Goal: Task Accomplishment & Management: Manage account settings

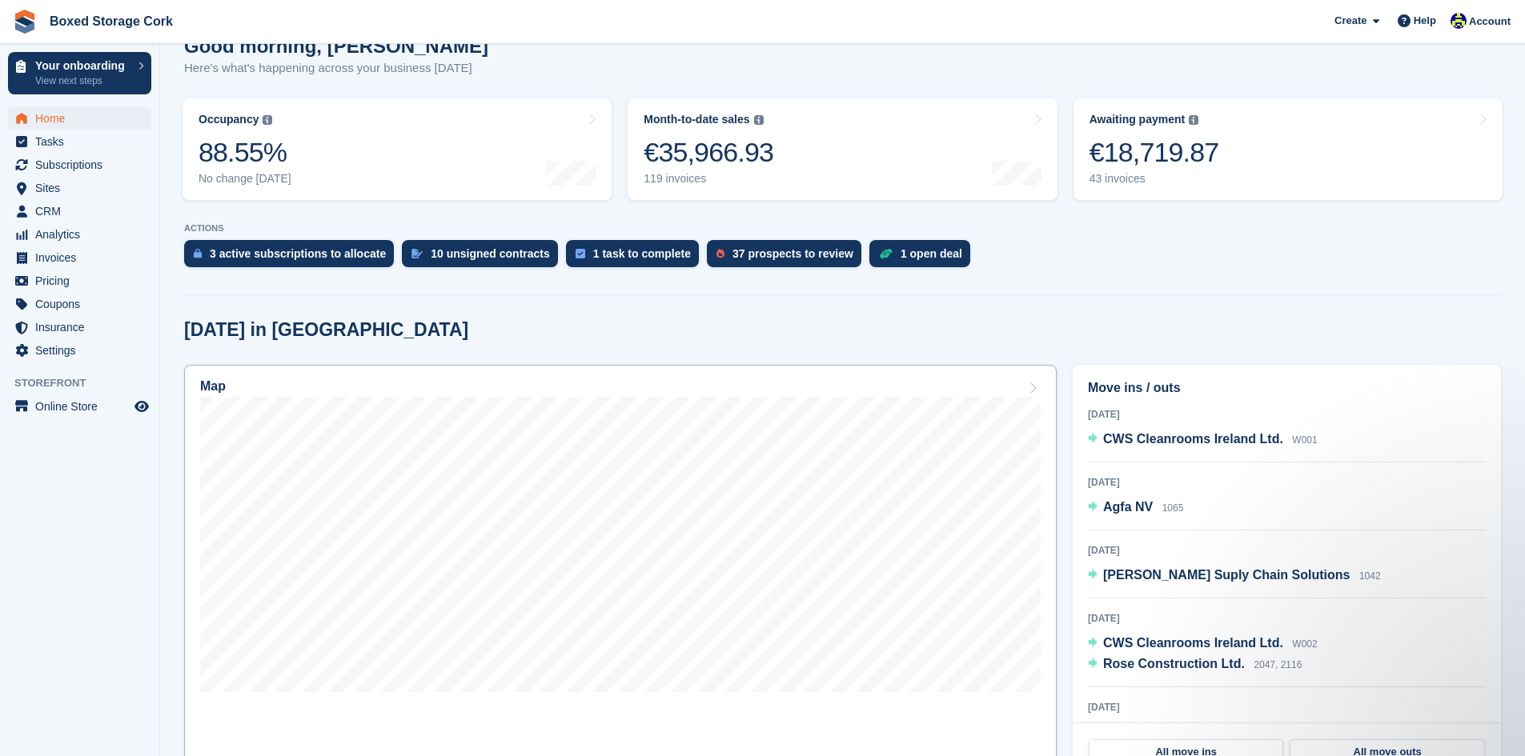
scroll to position [240, 0]
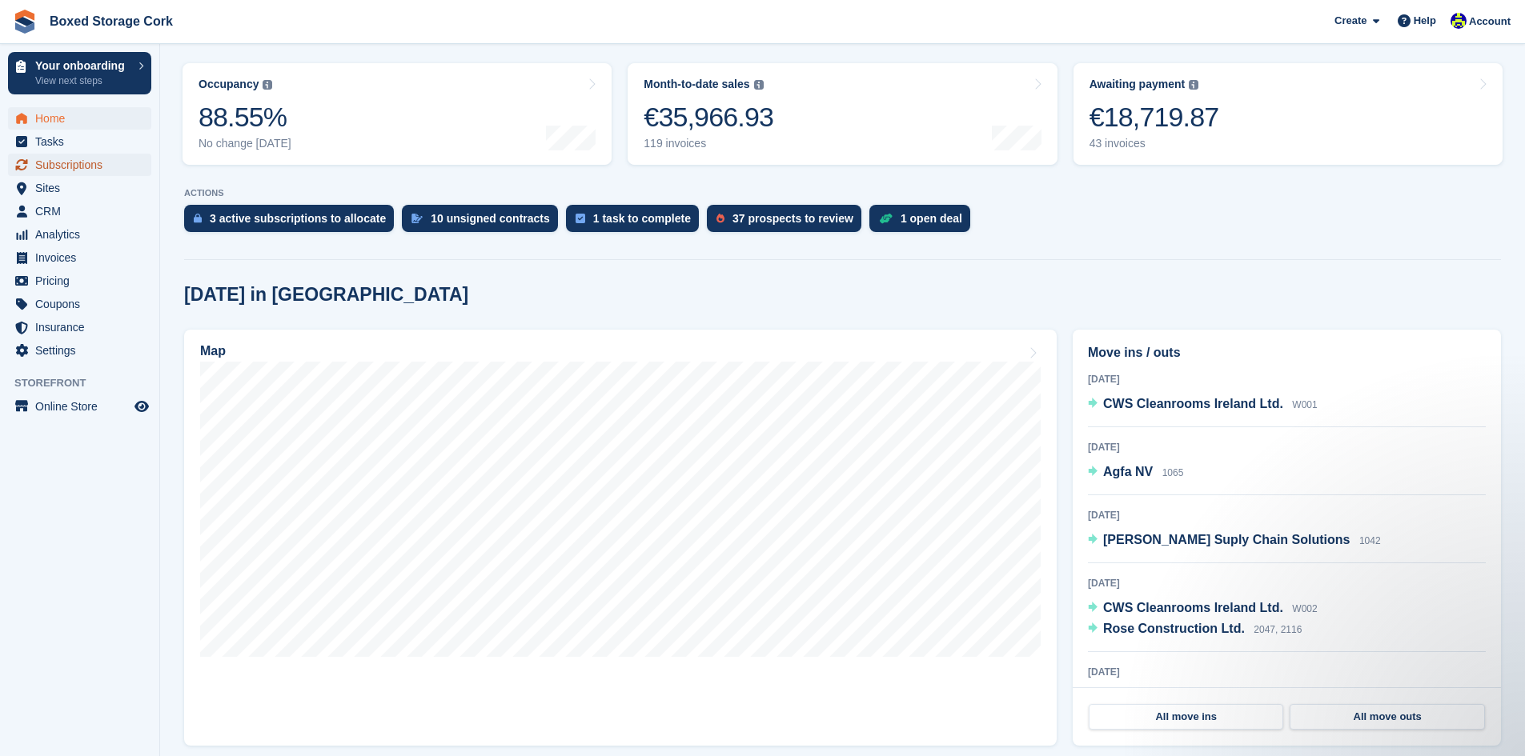
click at [56, 163] on span "Subscriptions" at bounding box center [83, 165] width 96 height 22
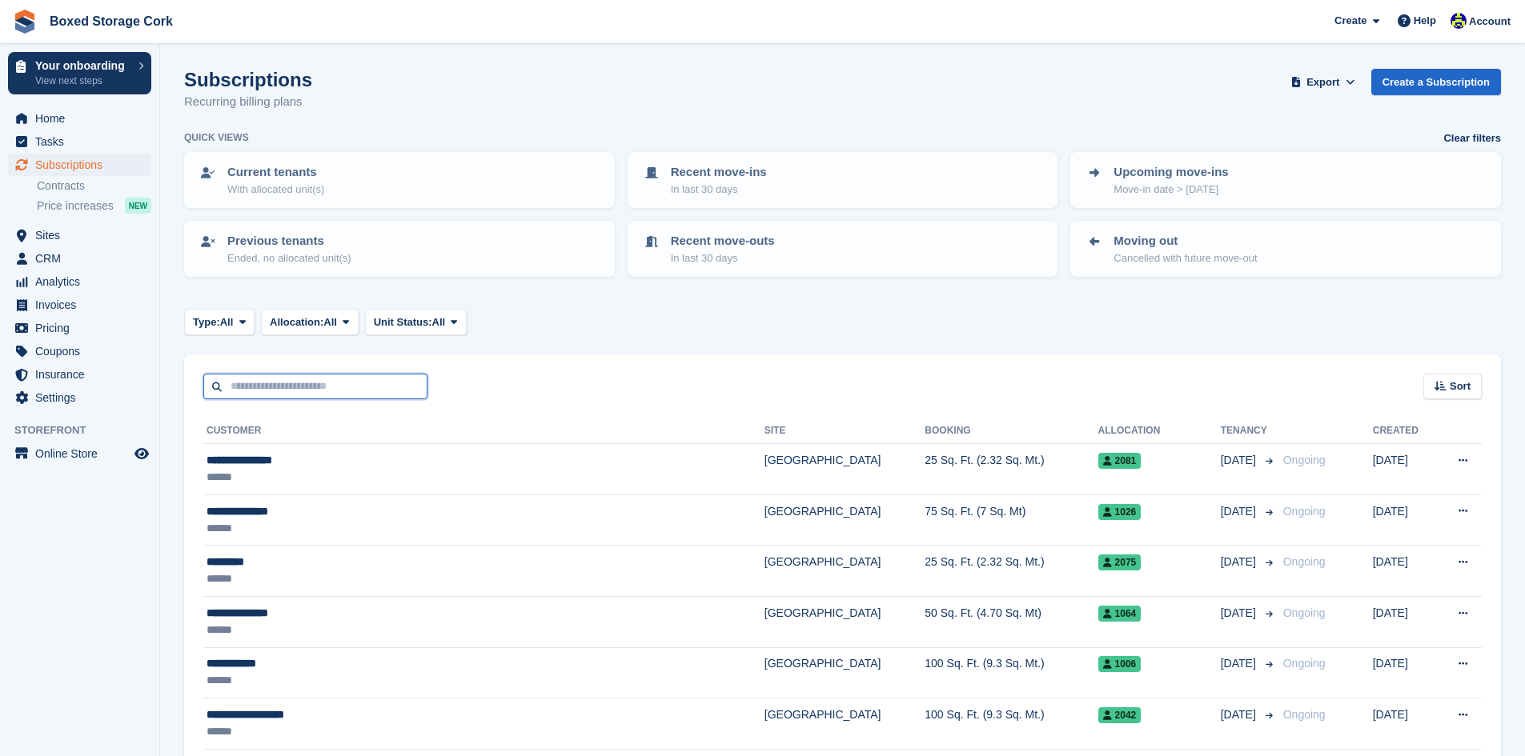
click at [317, 383] on input "text" at bounding box center [315, 387] width 224 height 26
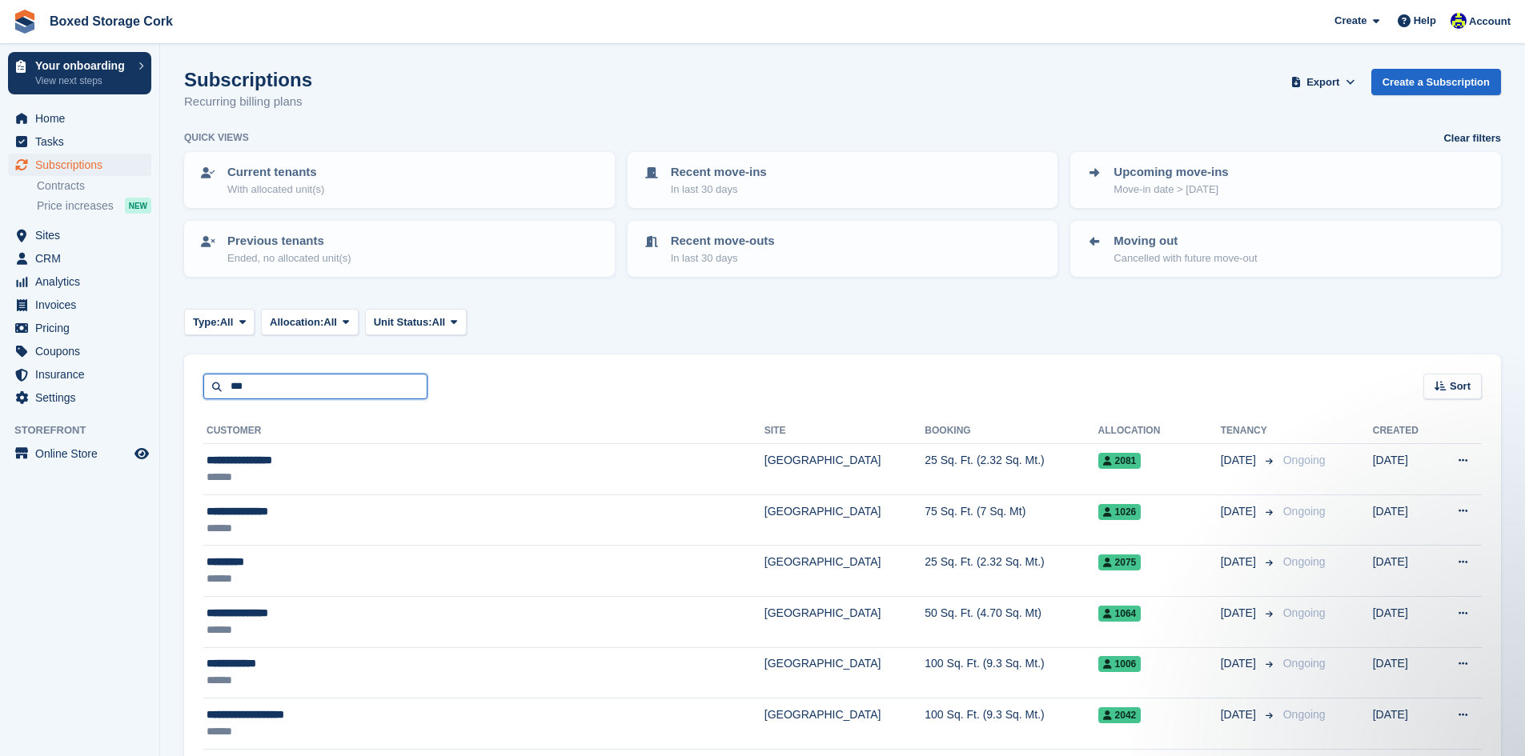
type input "***"
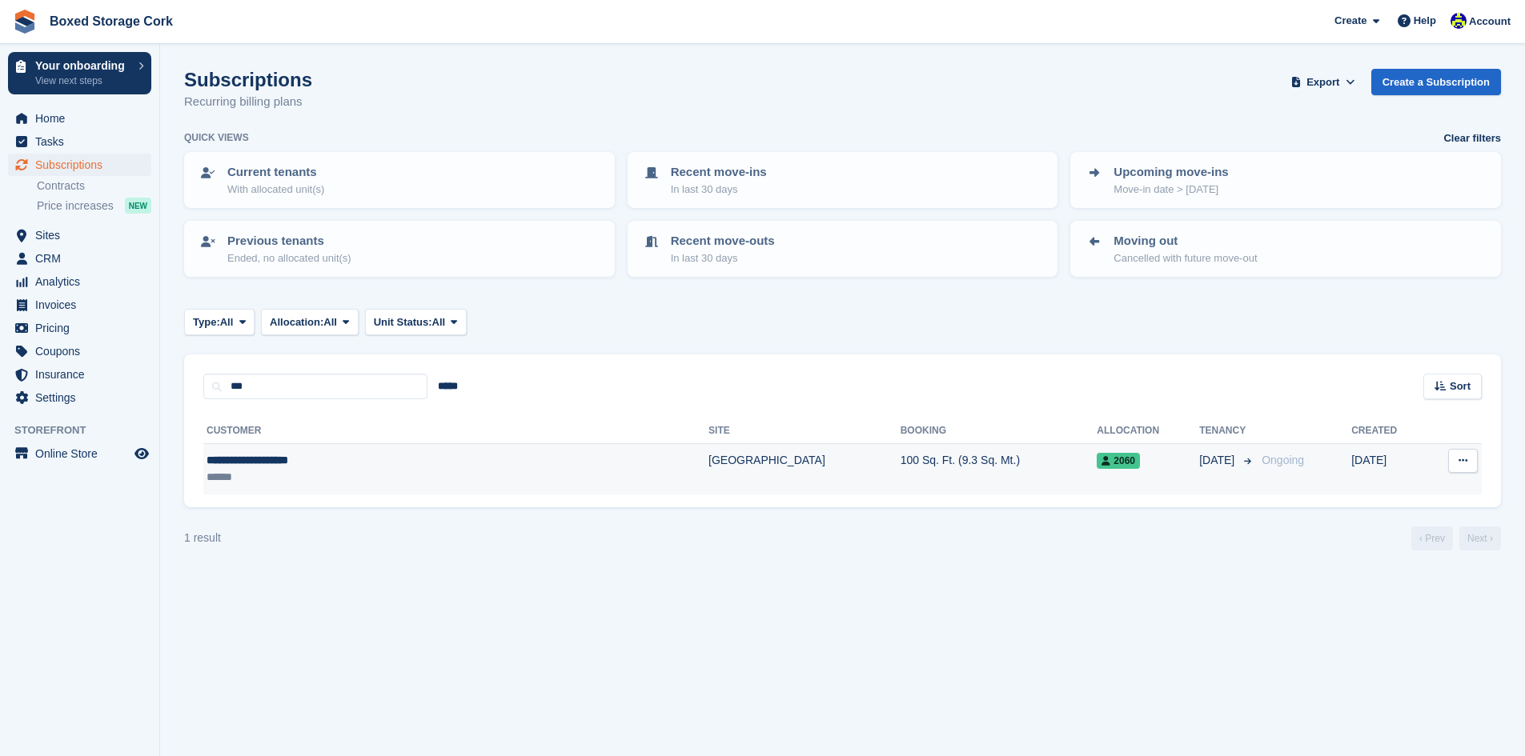
click at [328, 475] on div "******" at bounding box center [359, 477] width 304 height 17
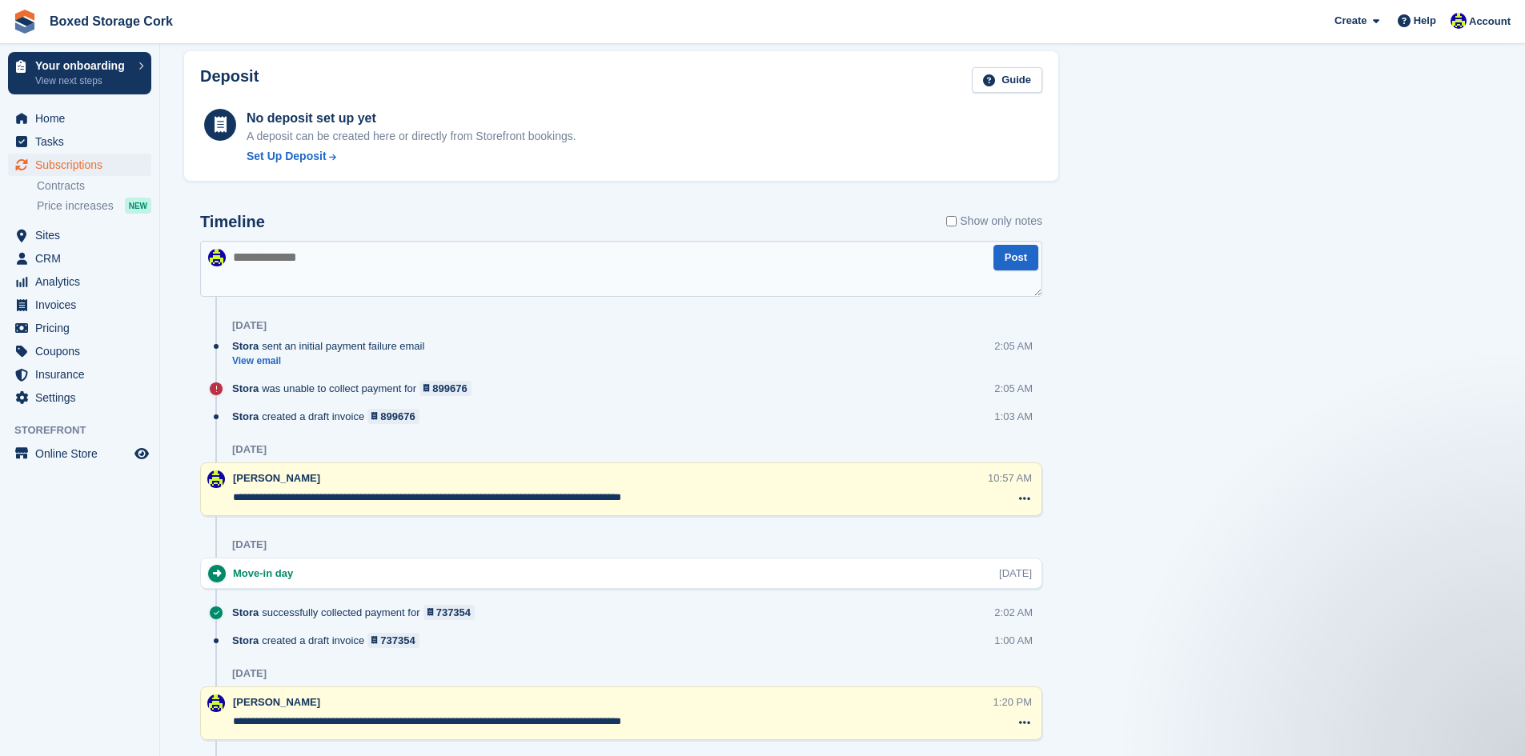
scroll to position [640, 0]
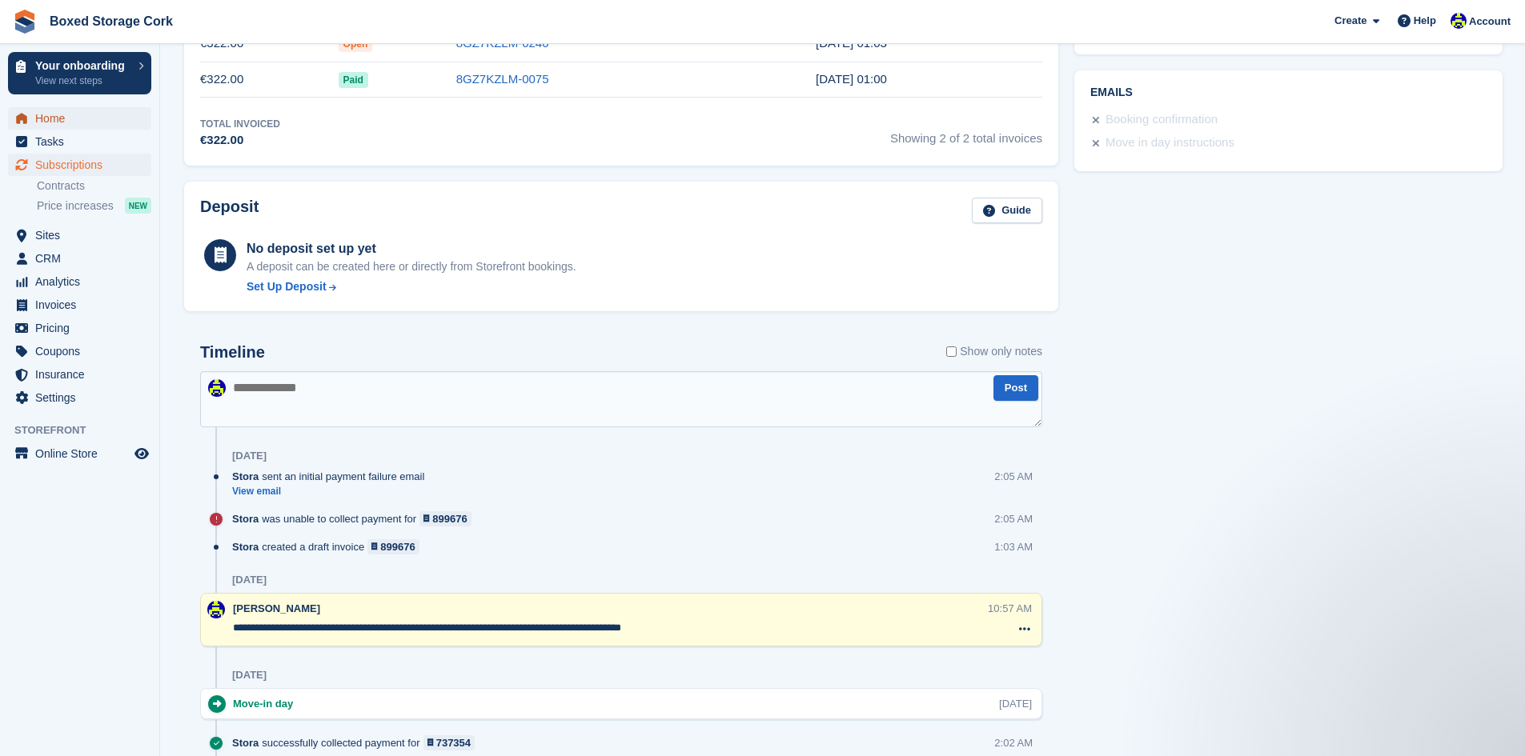
click at [68, 118] on span "Home" at bounding box center [83, 118] width 96 height 22
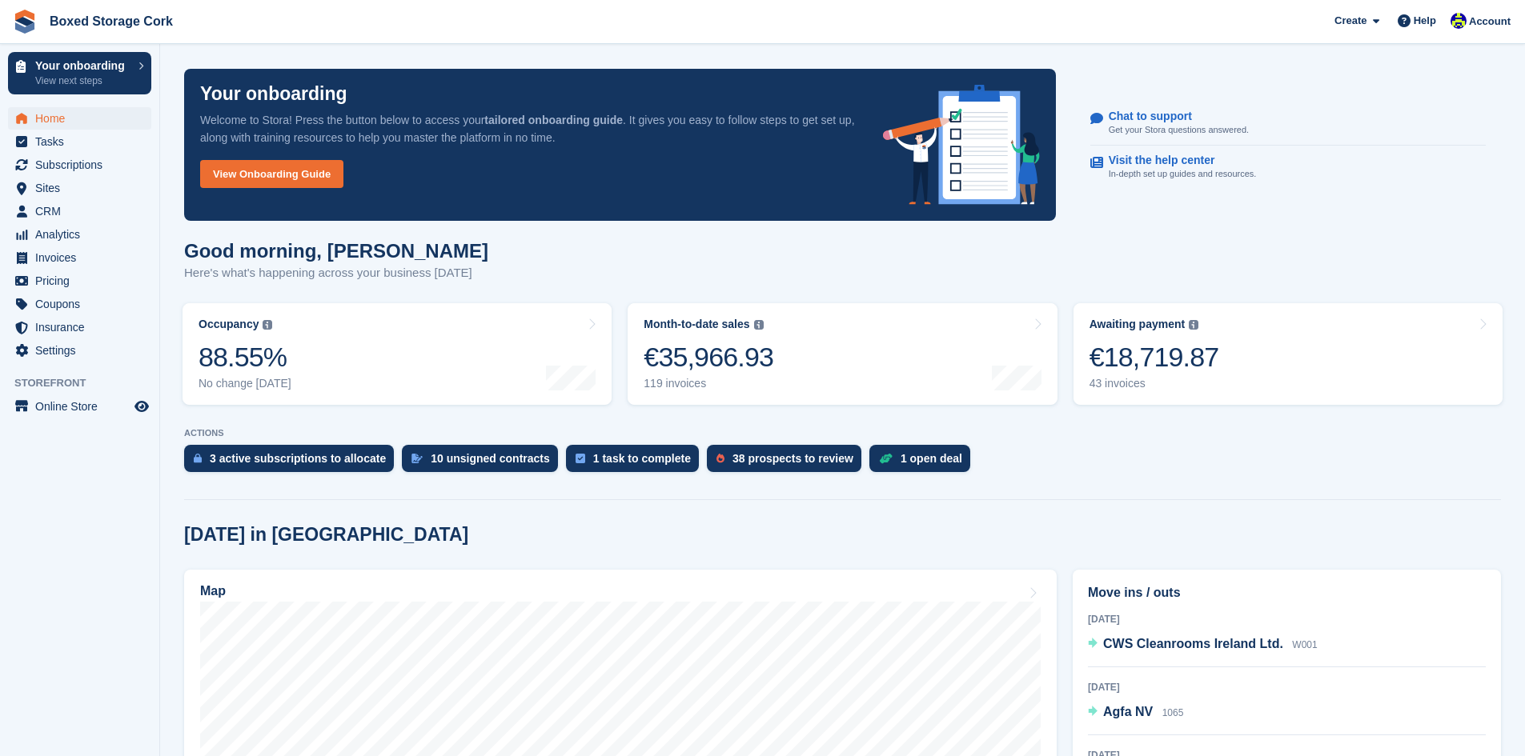
scroll to position [320, 0]
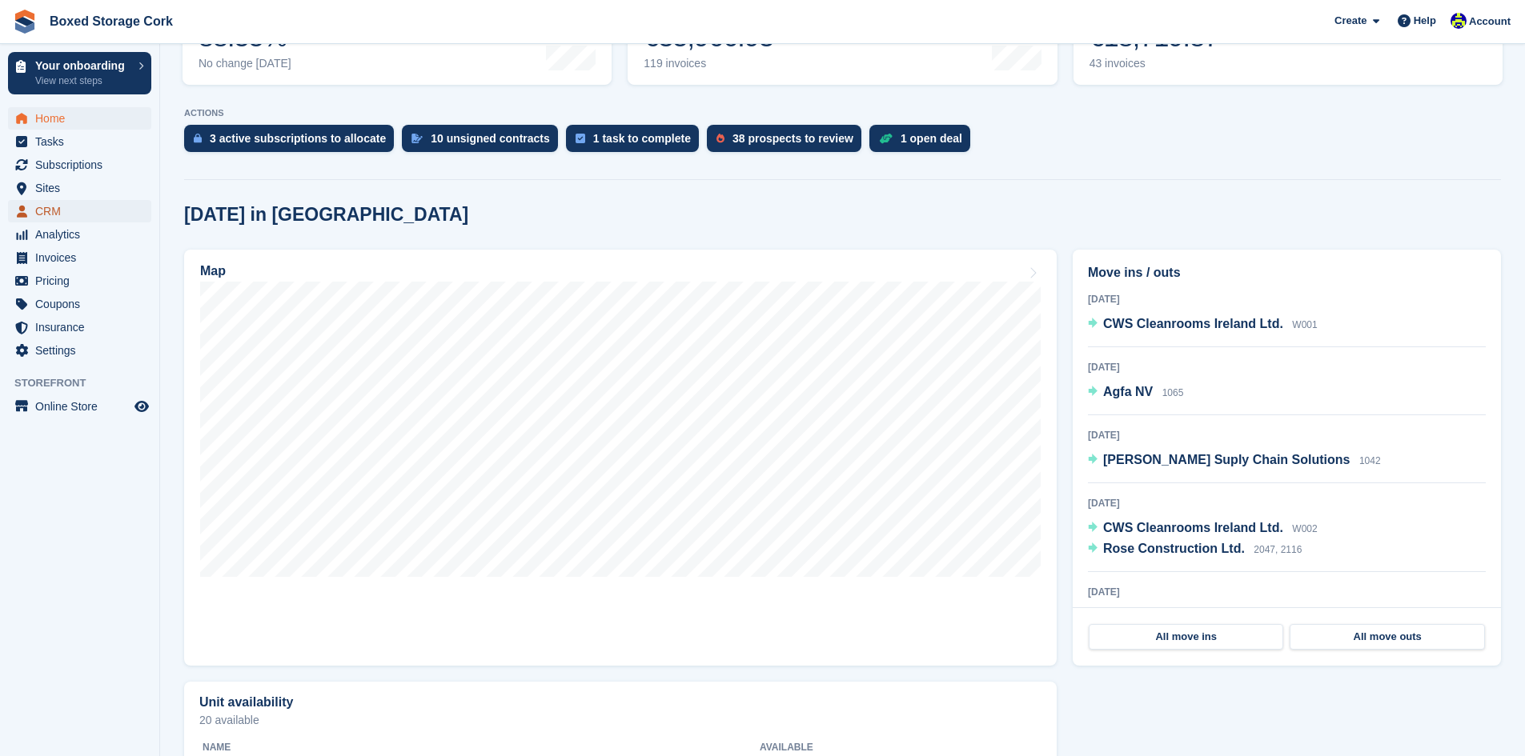
click at [44, 211] on span "CRM" at bounding box center [83, 211] width 96 height 22
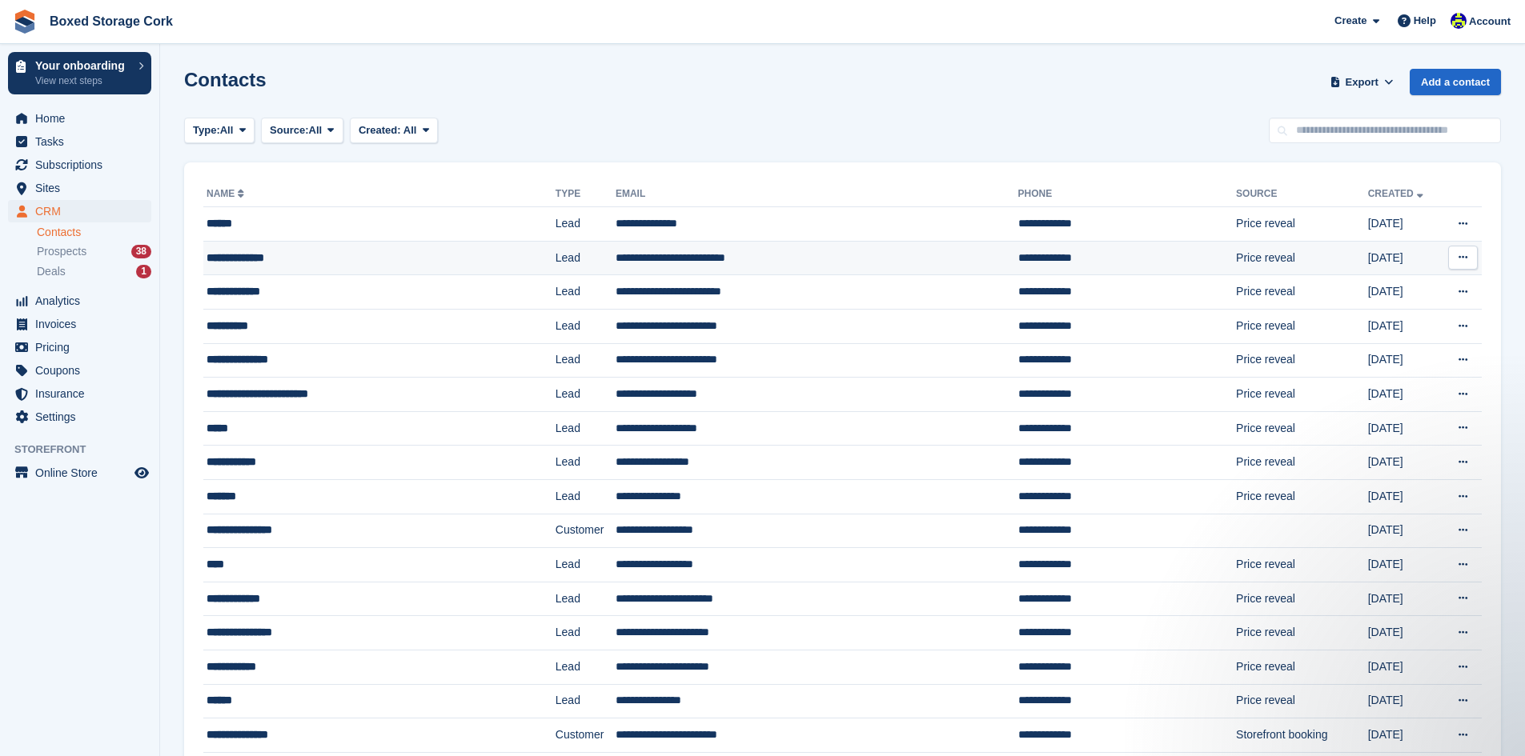
click at [371, 261] on div "**********" at bounding box center [348, 258] width 282 height 17
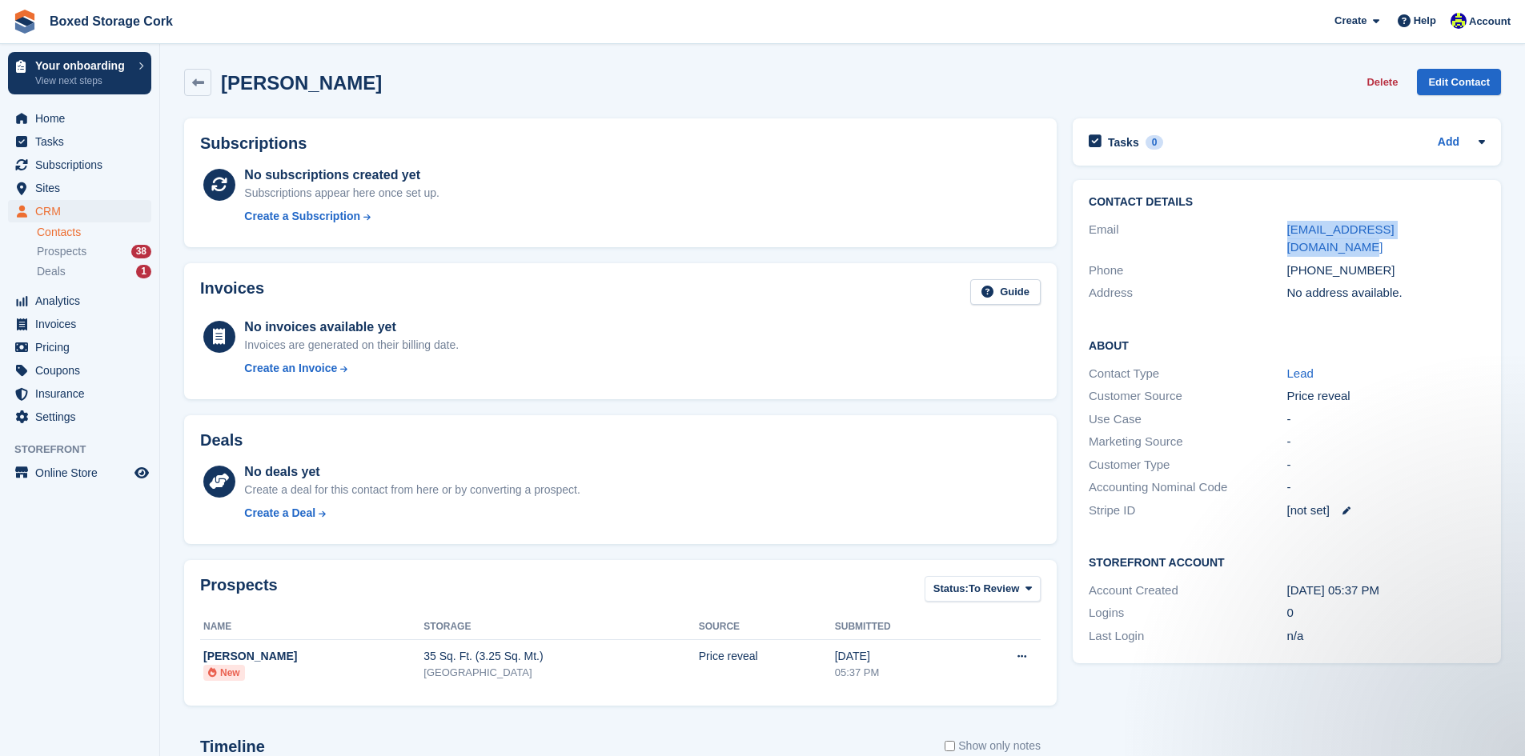
drag, startPoint x: 1468, startPoint y: 227, endPoint x: 1280, endPoint y: 227, distance: 188.1
click at [1280, 227] on div "Email martinsweeney37@hotmail.com" at bounding box center [1287, 239] width 396 height 41
copy div "martinsweeney37@hotmail.com"
click at [53, 205] on span "CRM" at bounding box center [83, 211] width 96 height 22
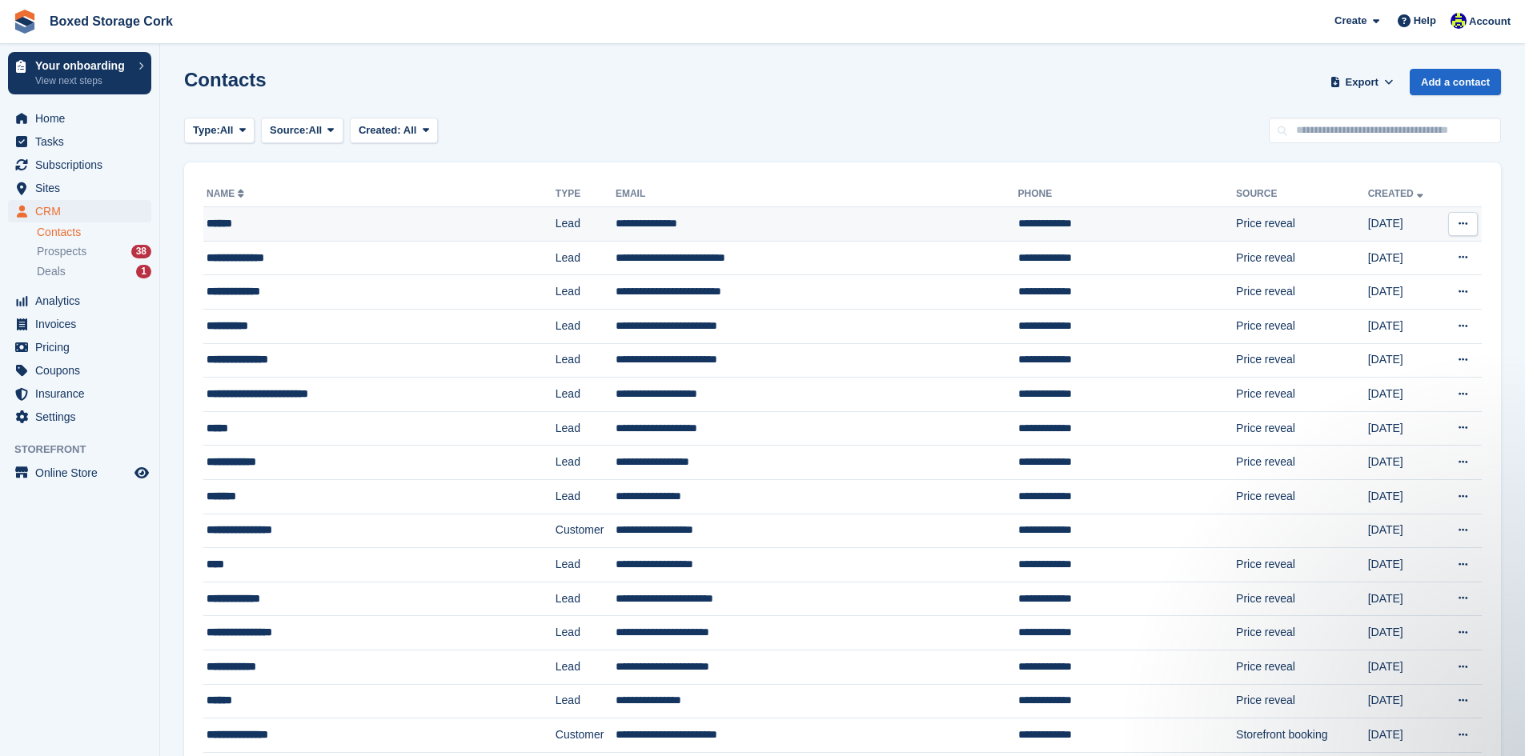
click at [329, 230] on div "******" at bounding box center [348, 223] width 282 height 17
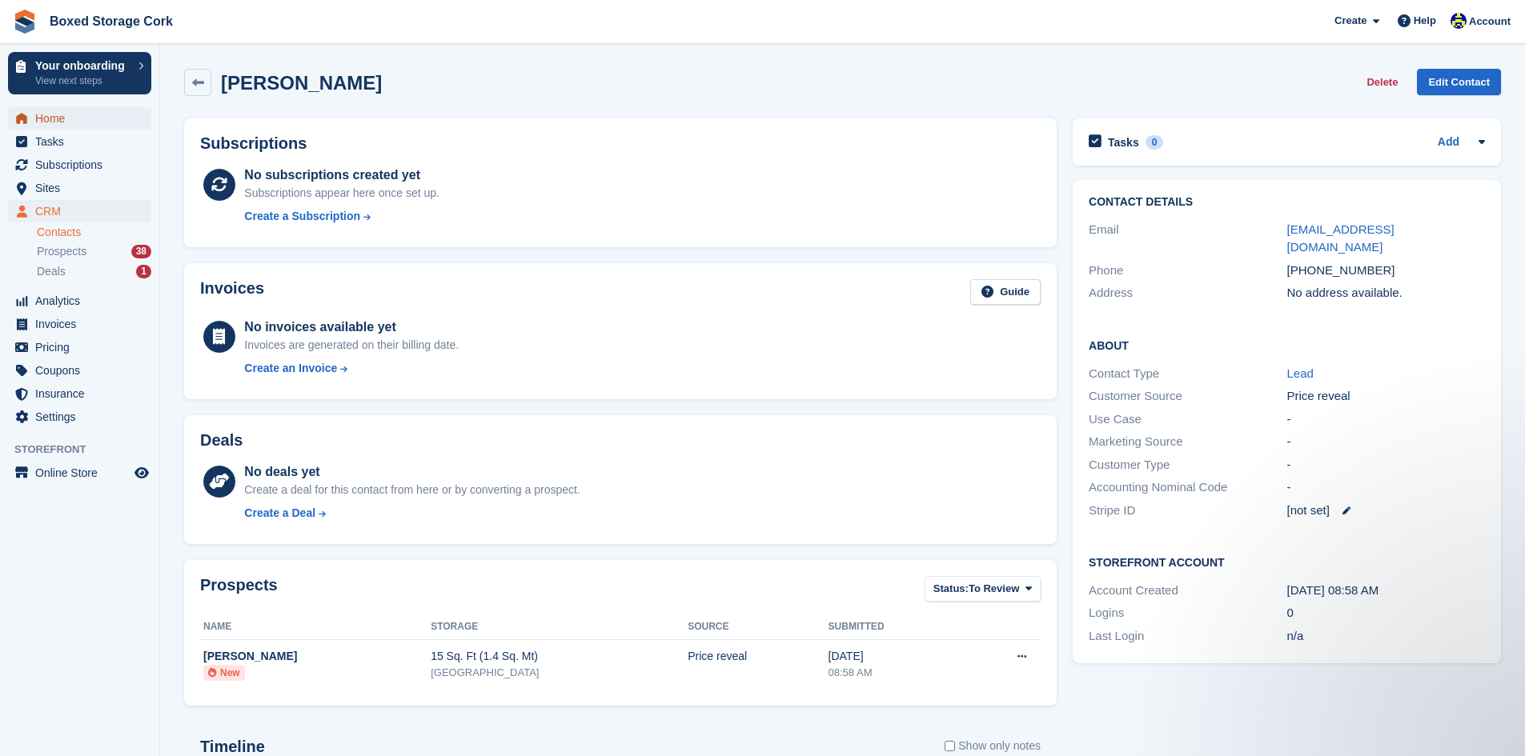
click at [62, 118] on span "Home" at bounding box center [83, 118] width 96 height 22
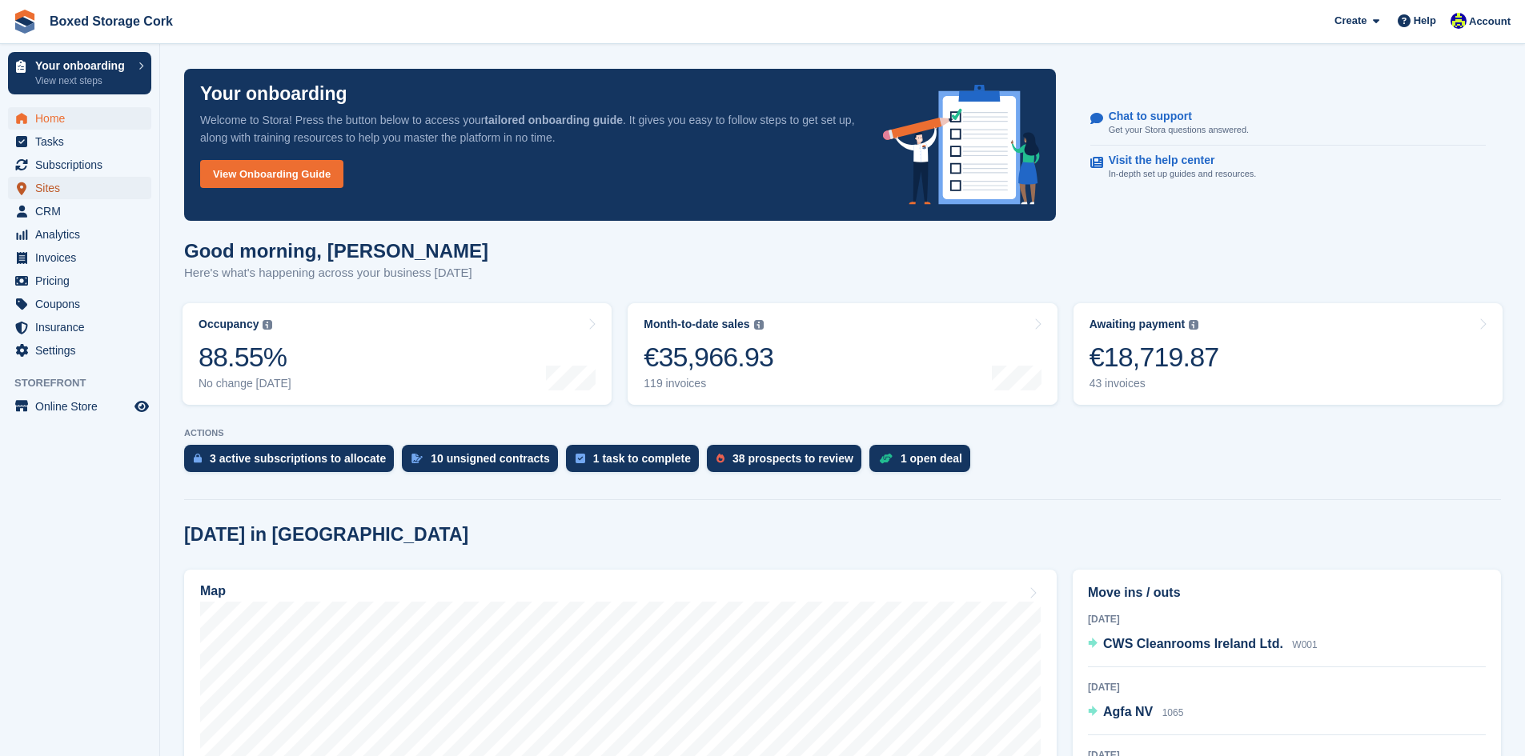
click at [83, 183] on span "Sites" at bounding box center [83, 188] width 96 height 22
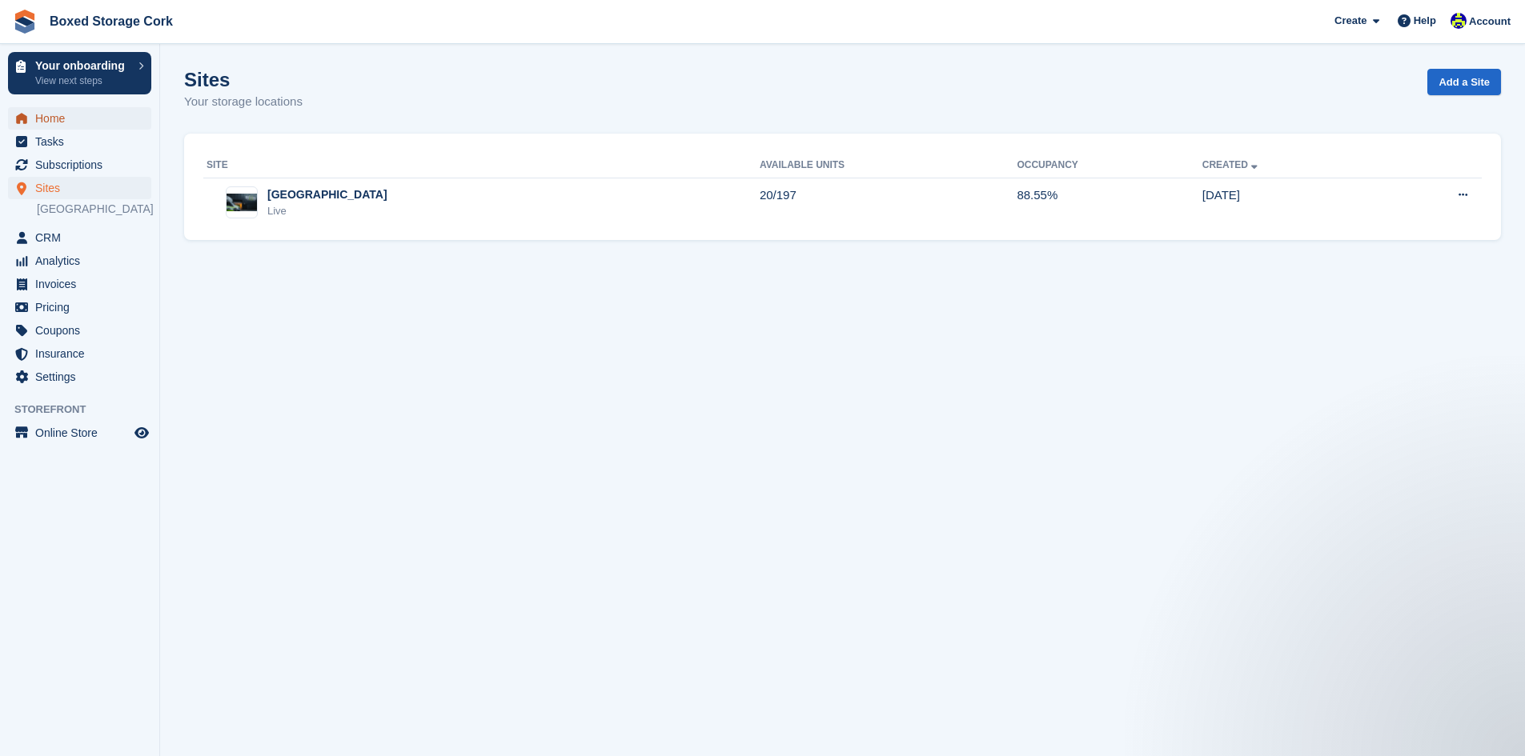
click at [54, 118] on span "Home" at bounding box center [83, 118] width 96 height 22
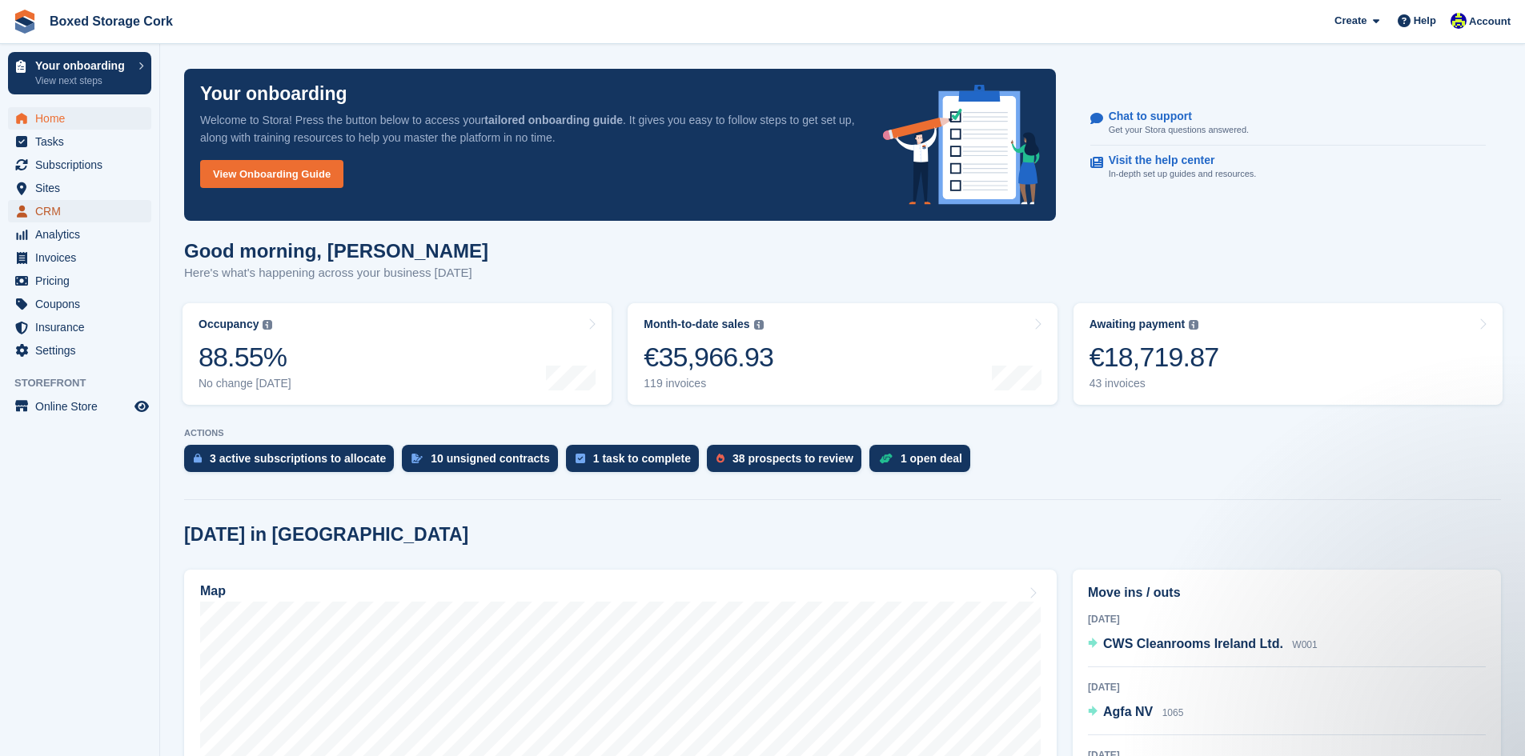
click at [59, 208] on span "CRM" at bounding box center [83, 211] width 96 height 22
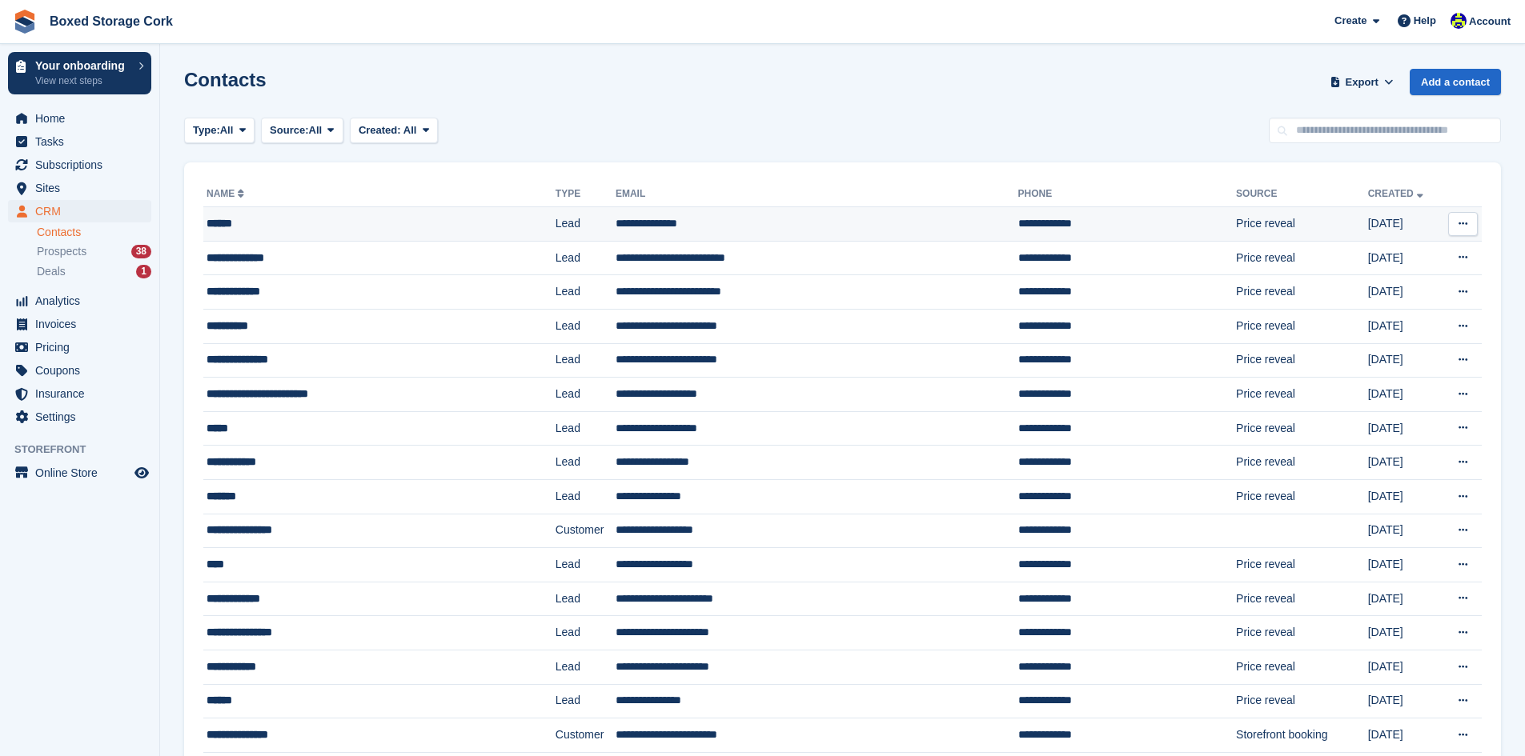
click at [300, 224] on div "******" at bounding box center [348, 223] width 282 height 17
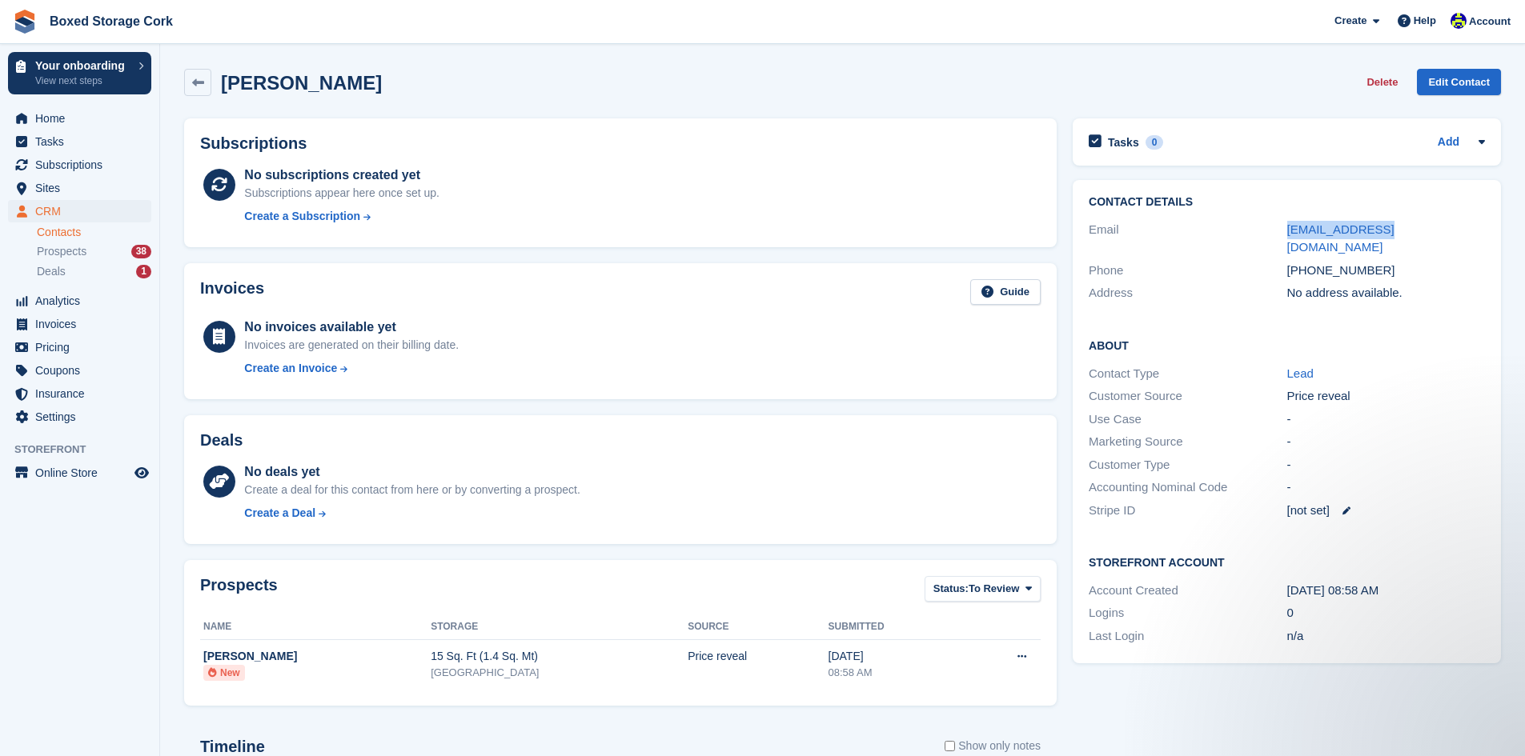
drag, startPoint x: 1385, startPoint y: 227, endPoint x: 1252, endPoint y: 227, distance: 132.9
click at [1252, 227] on div "Email [EMAIL_ADDRESS][DOMAIN_NAME]" at bounding box center [1287, 239] width 396 height 41
copy div "[EMAIL_ADDRESS][DOMAIN_NAME]"
click at [66, 206] on span "CRM" at bounding box center [83, 211] width 96 height 22
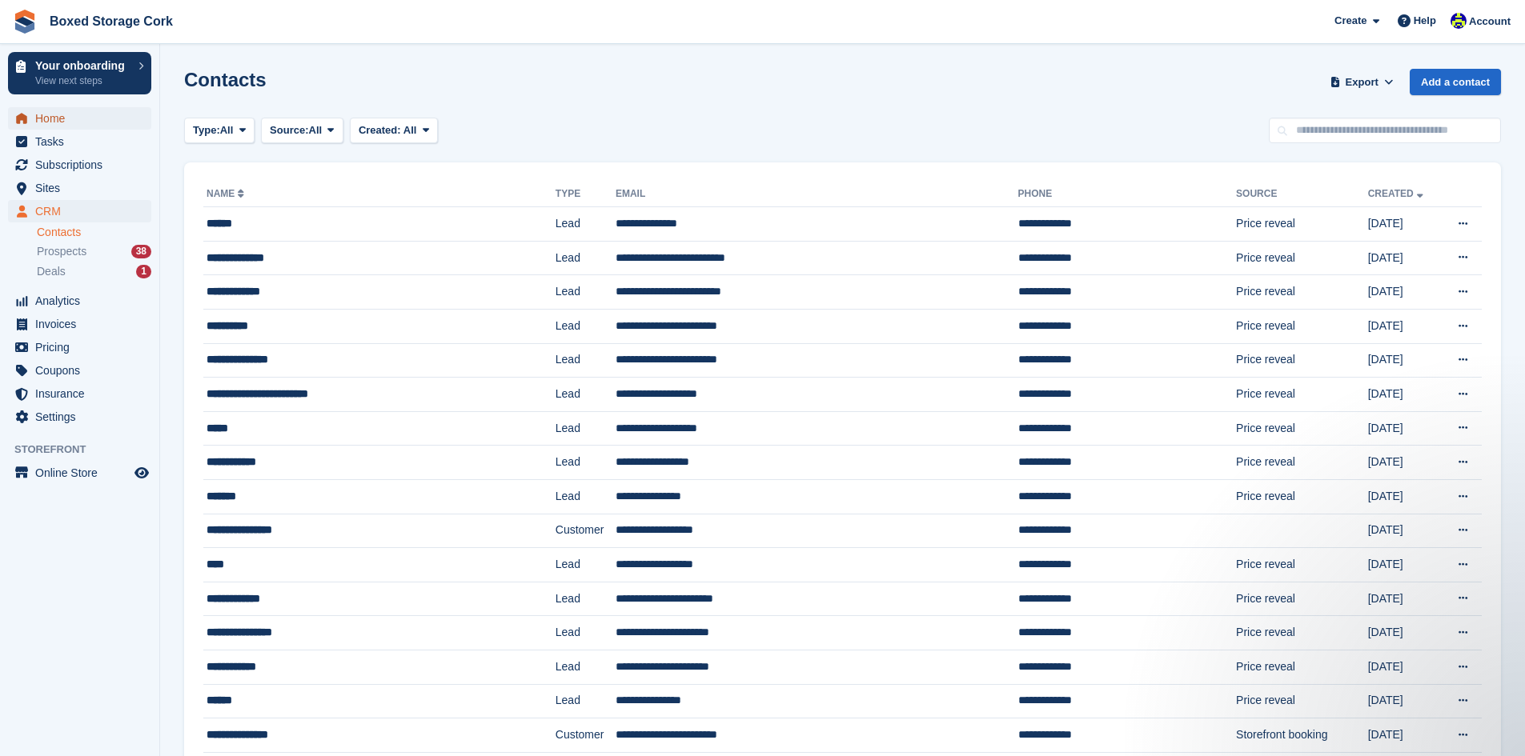
click at [57, 117] on span "Home" at bounding box center [83, 118] width 96 height 22
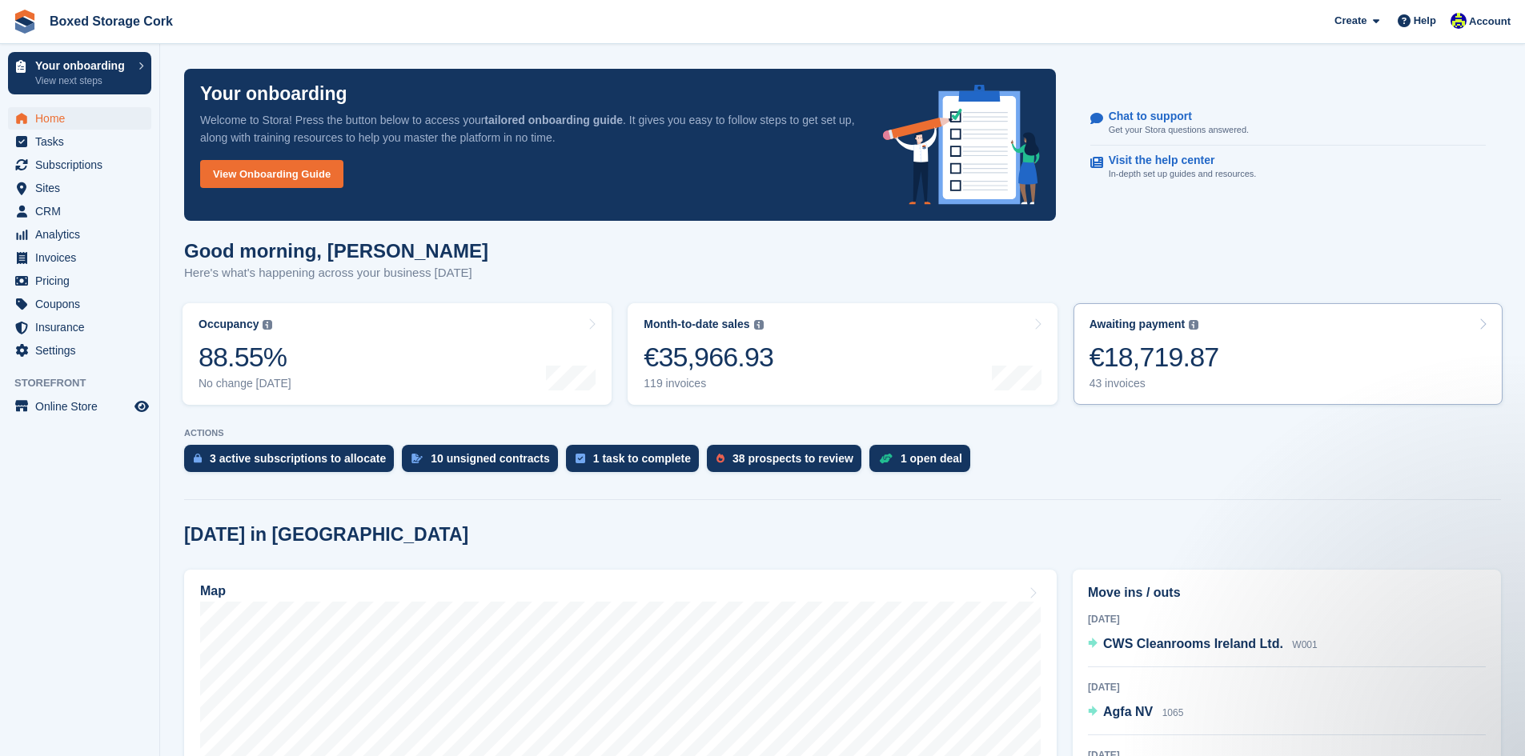
click at [1152, 363] on div "€18,719.87" at bounding box center [1154, 357] width 130 height 33
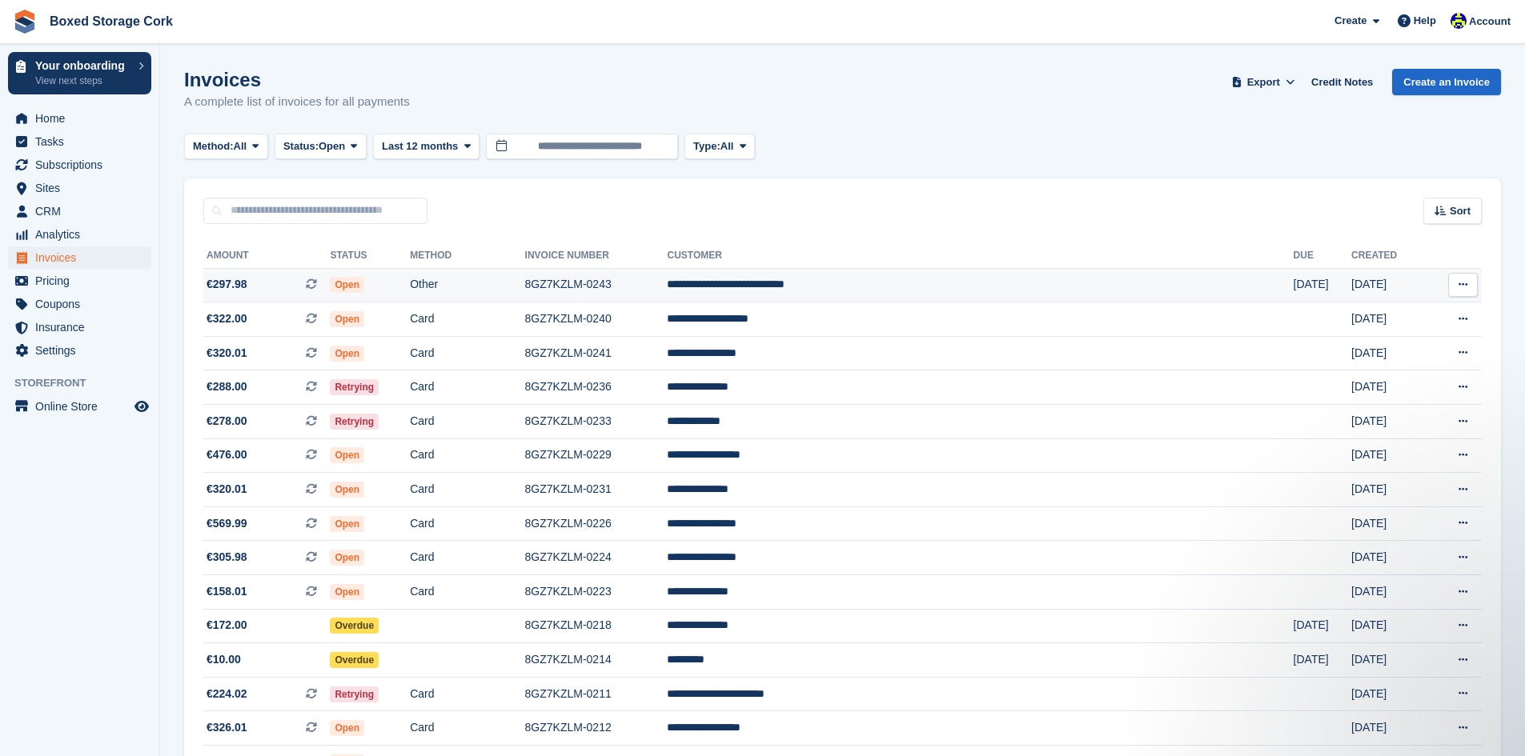
click at [364, 282] on span "Open" at bounding box center [347, 285] width 34 height 16
click at [364, 319] on span "Open" at bounding box center [347, 319] width 34 height 16
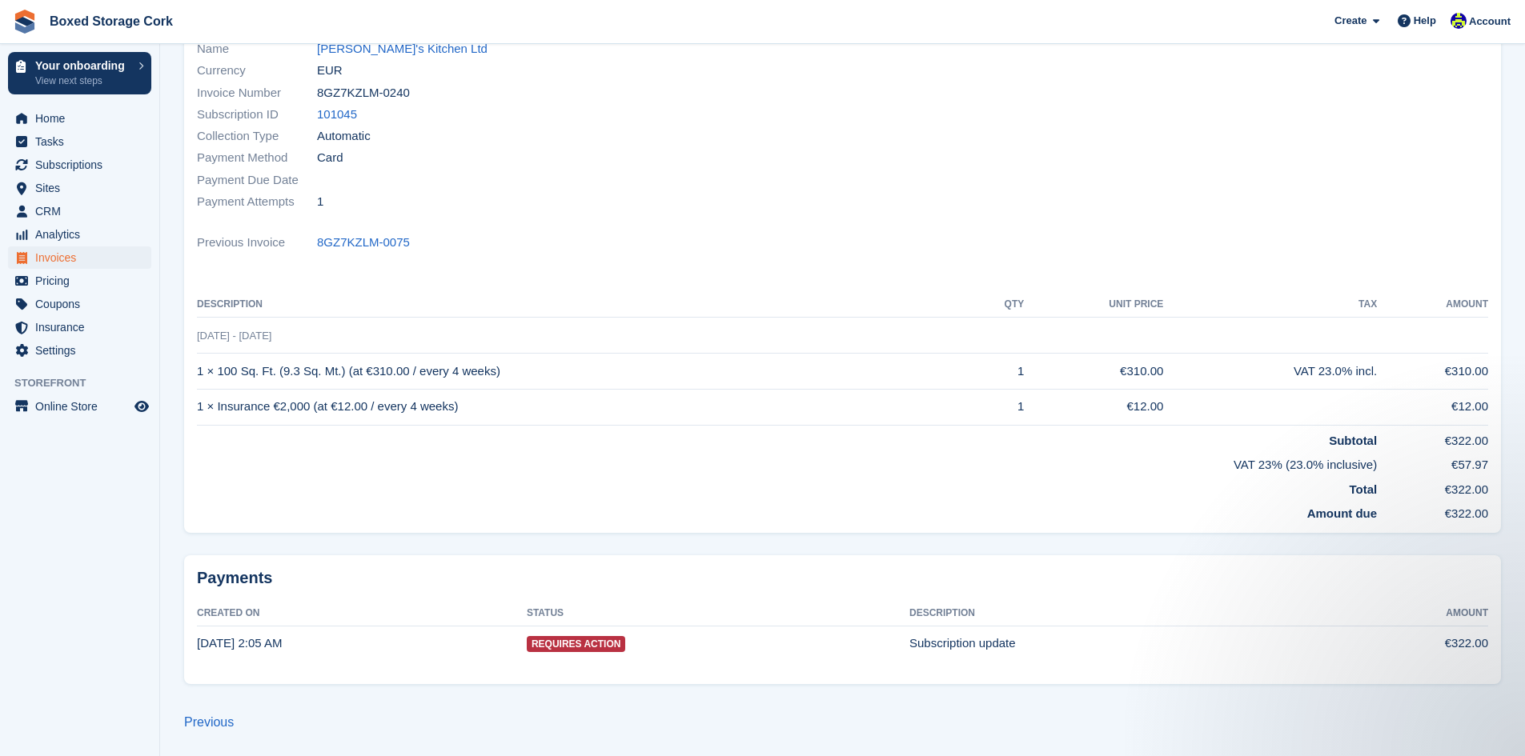
click at [595, 644] on span "Requires Action" at bounding box center [576, 644] width 99 height 16
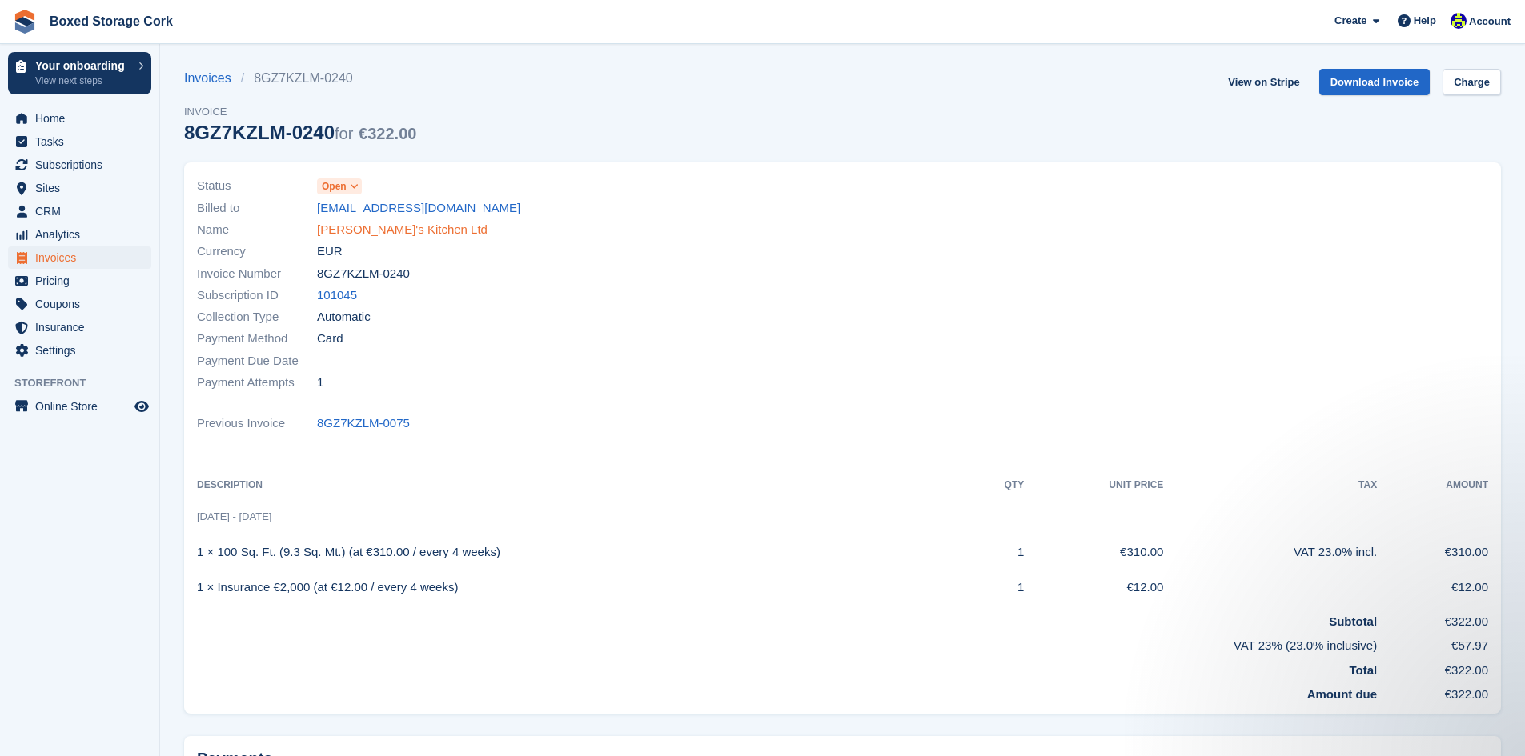
click at [383, 227] on link "Ruairi's Kitchen Ltd" at bounding box center [402, 230] width 171 height 18
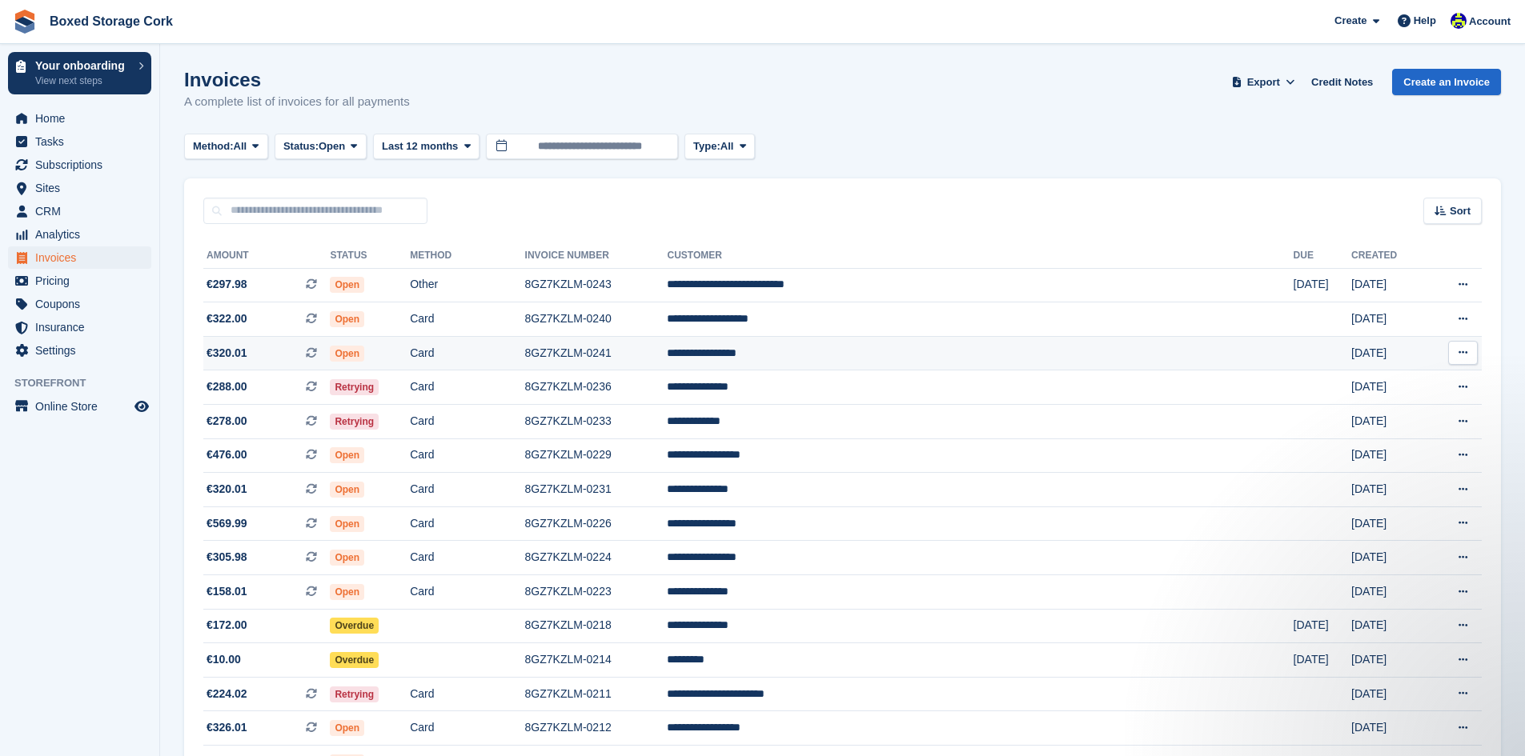
click at [364, 350] on span "Open" at bounding box center [347, 354] width 34 height 16
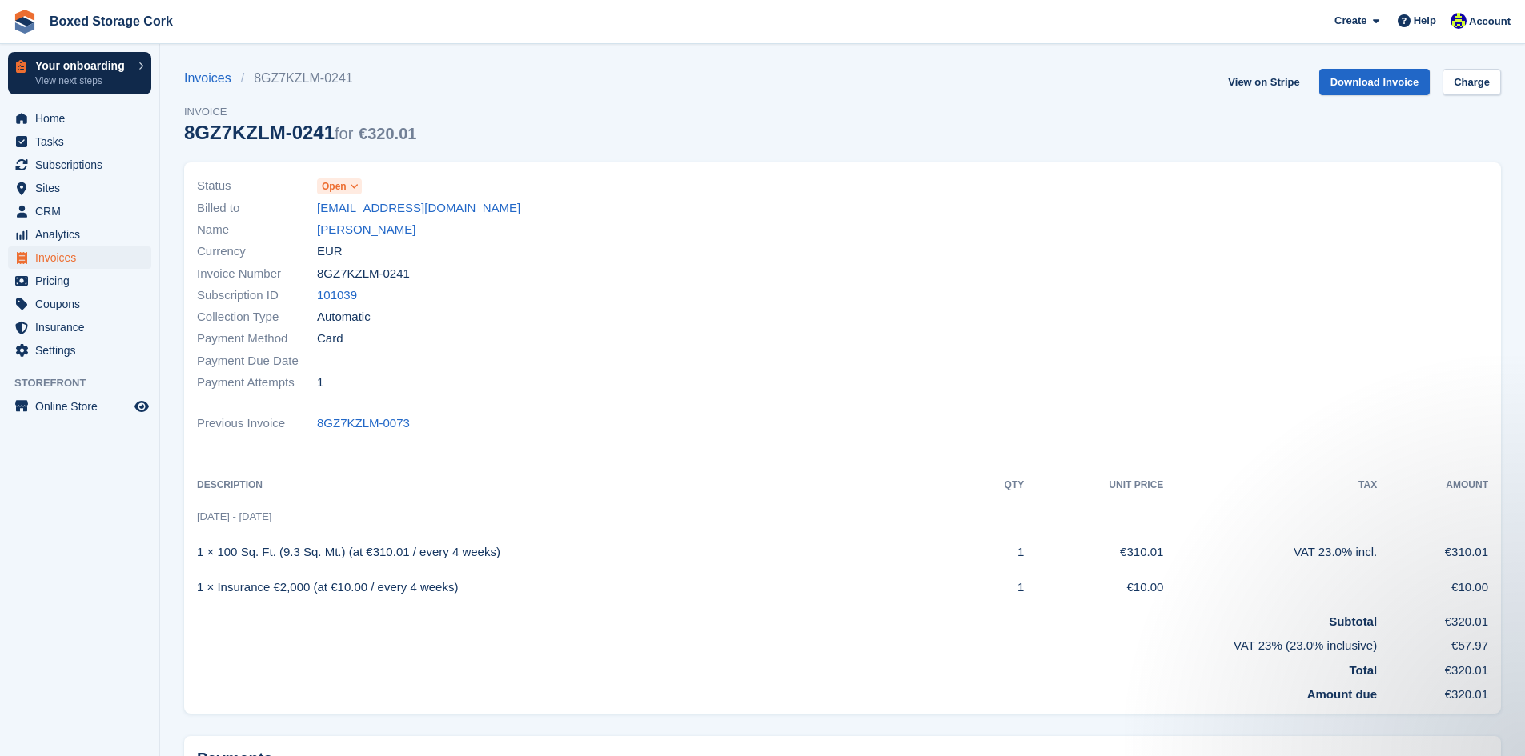
click at [94, 62] on p "Your onboarding" at bounding box center [82, 65] width 95 height 11
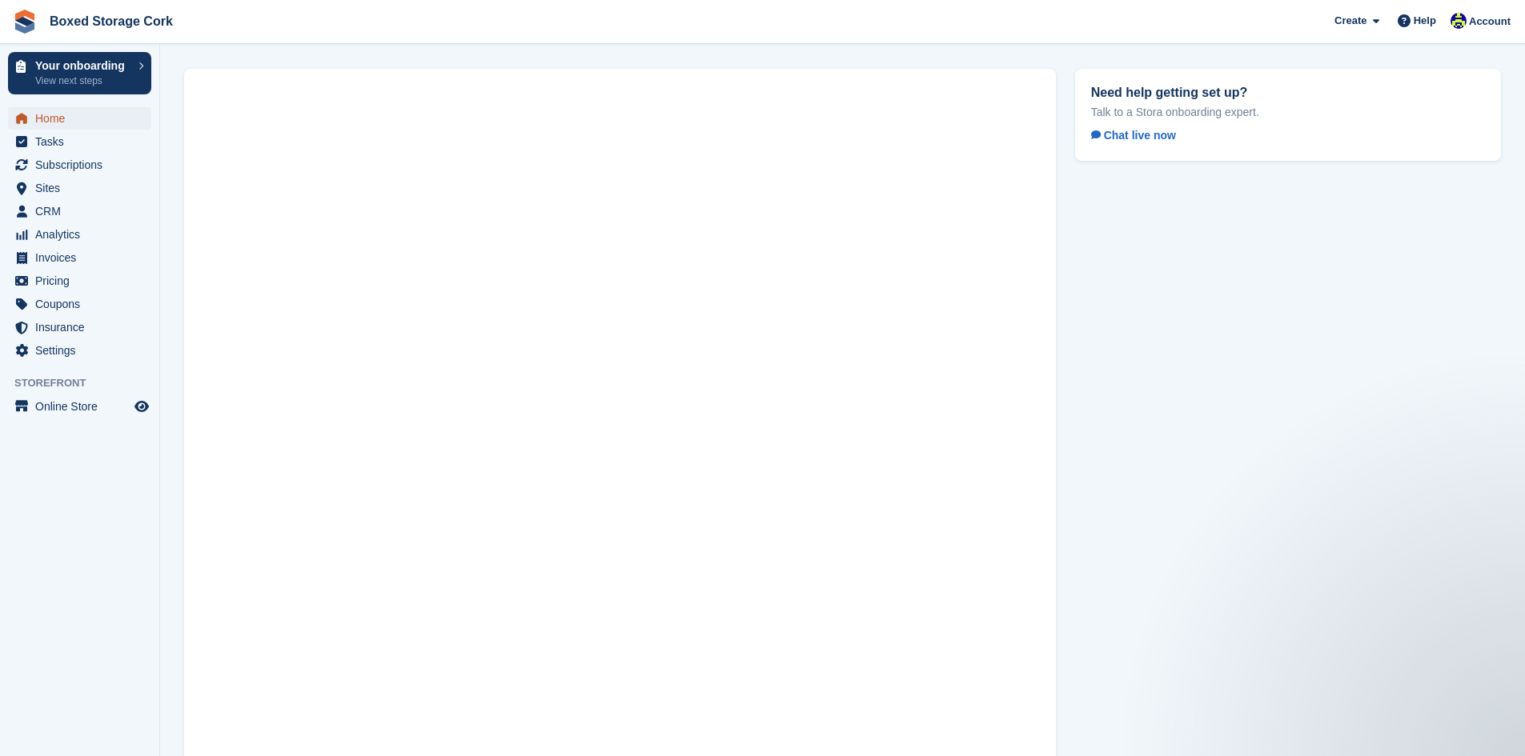
click at [63, 120] on span "Home" at bounding box center [83, 118] width 96 height 22
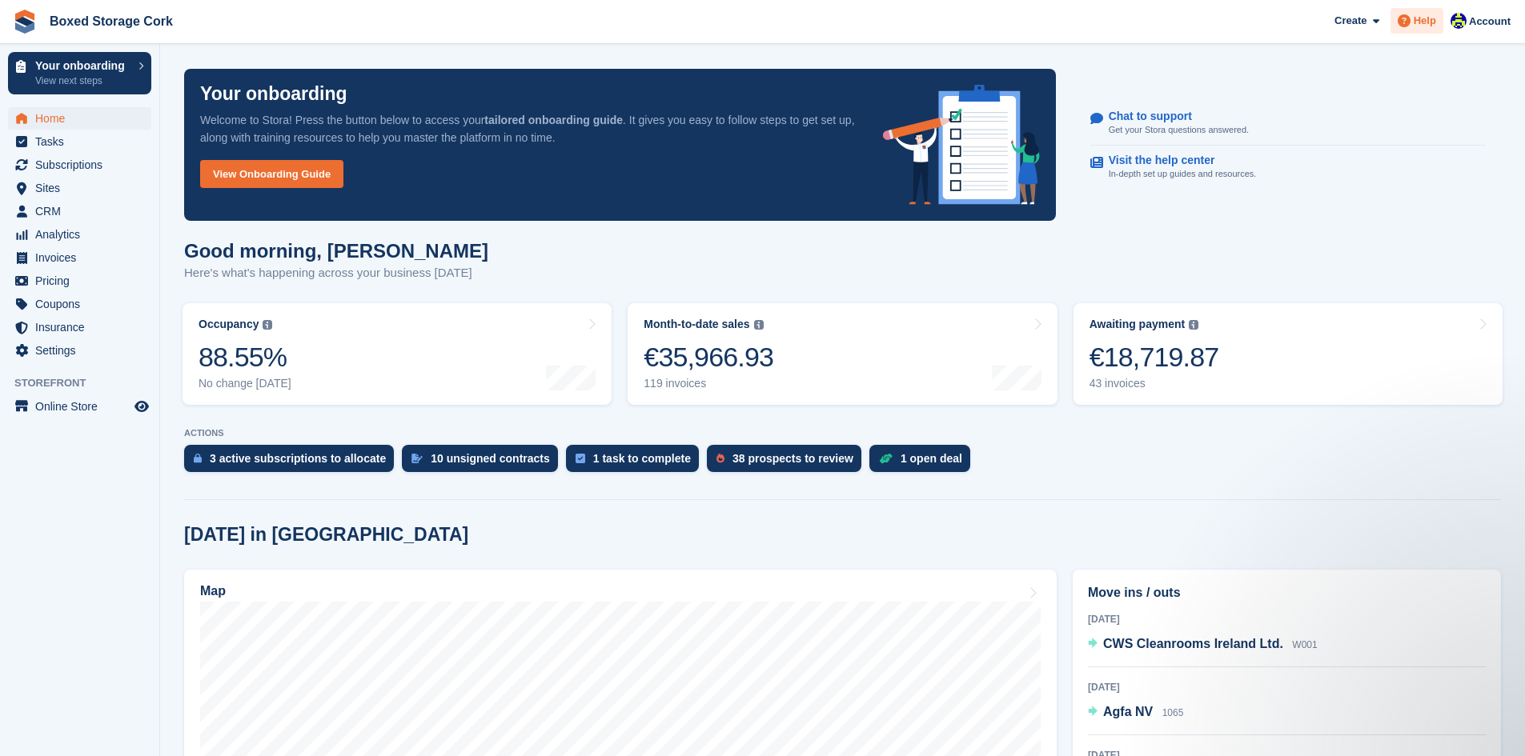
click at [1431, 18] on span "Help" at bounding box center [1425, 21] width 22 height 16
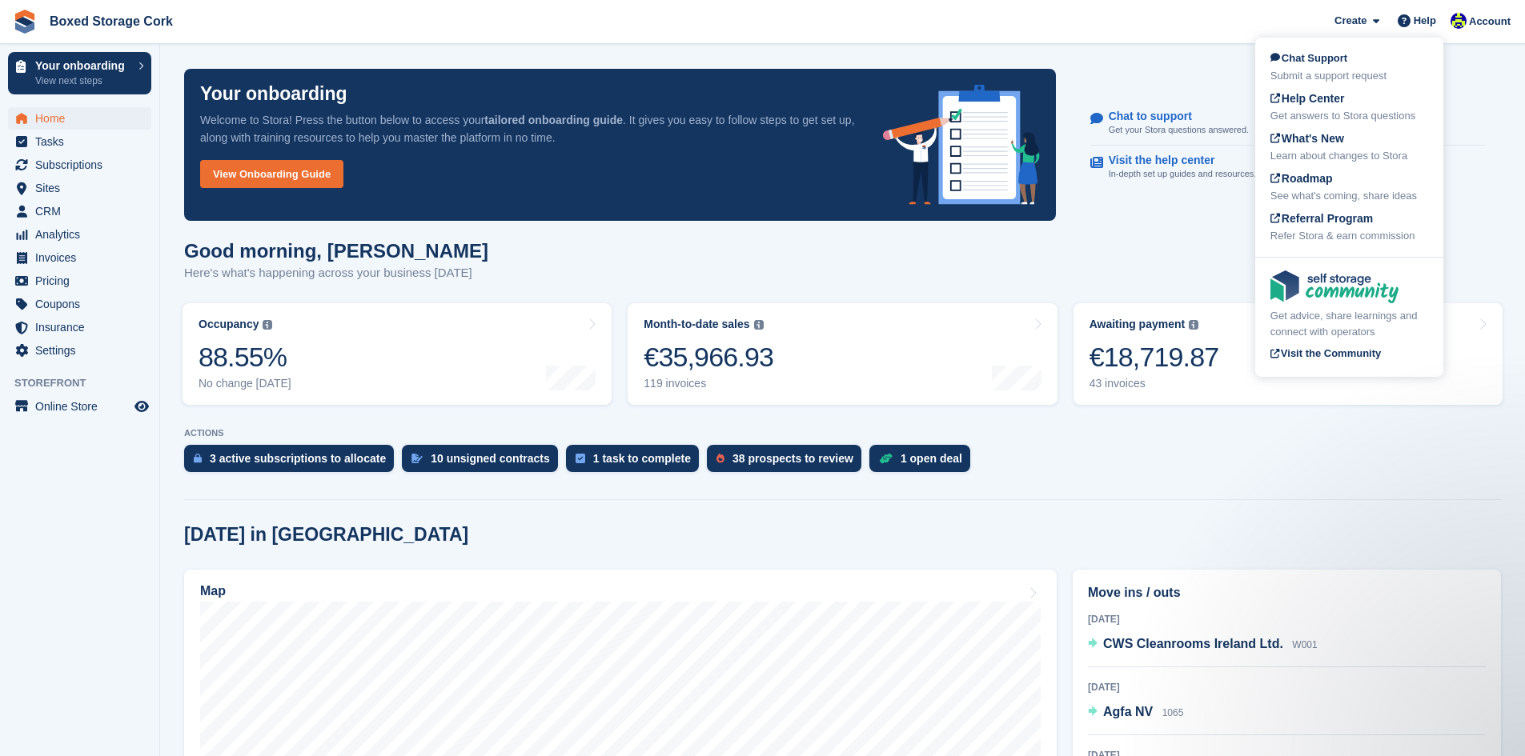
click at [654, 253] on div "Good morning, [PERSON_NAME] Here's what's happening across your business [DATE]" at bounding box center [842, 271] width 1317 height 62
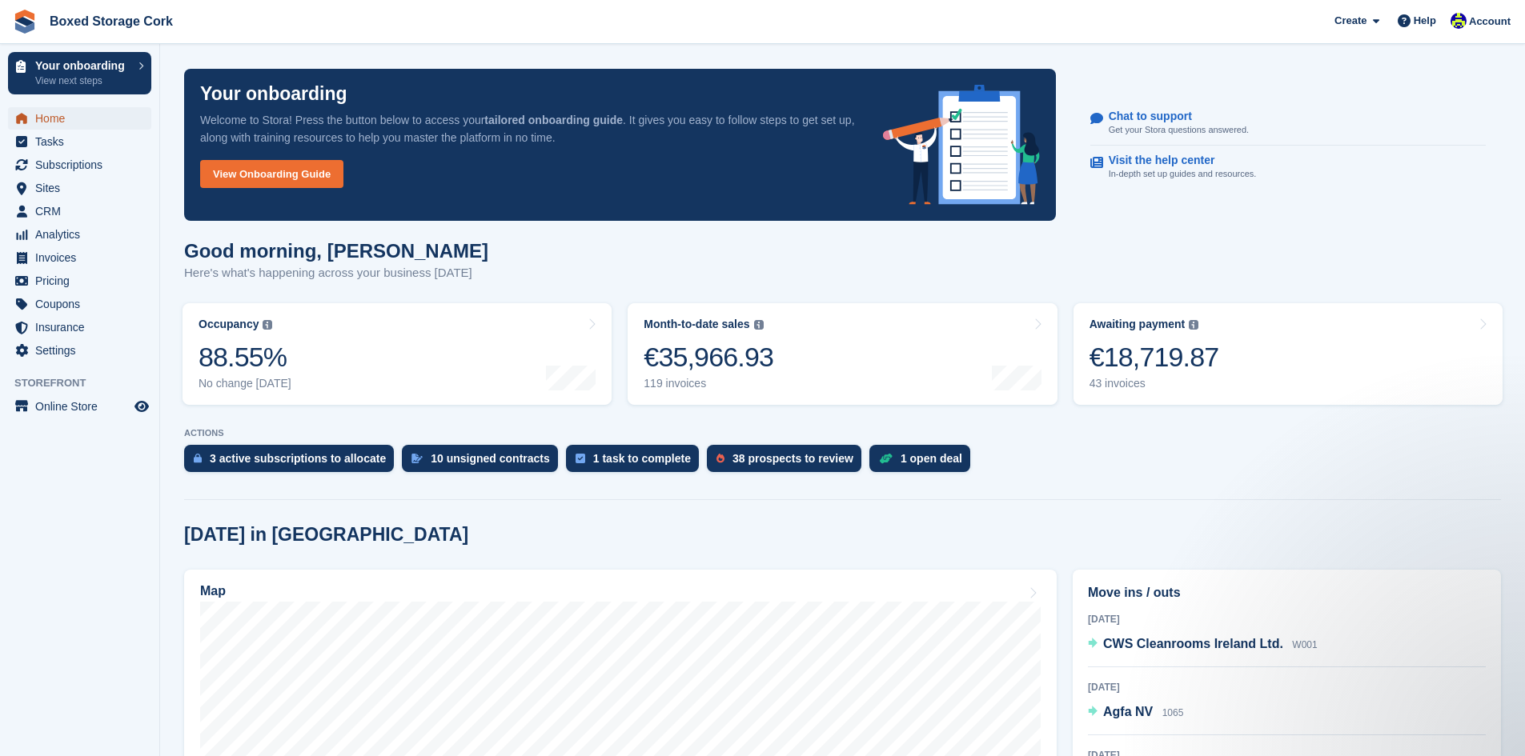
click at [42, 117] on span "Home" at bounding box center [83, 118] width 96 height 22
click at [1129, 357] on div "€18,719.87" at bounding box center [1154, 357] width 130 height 33
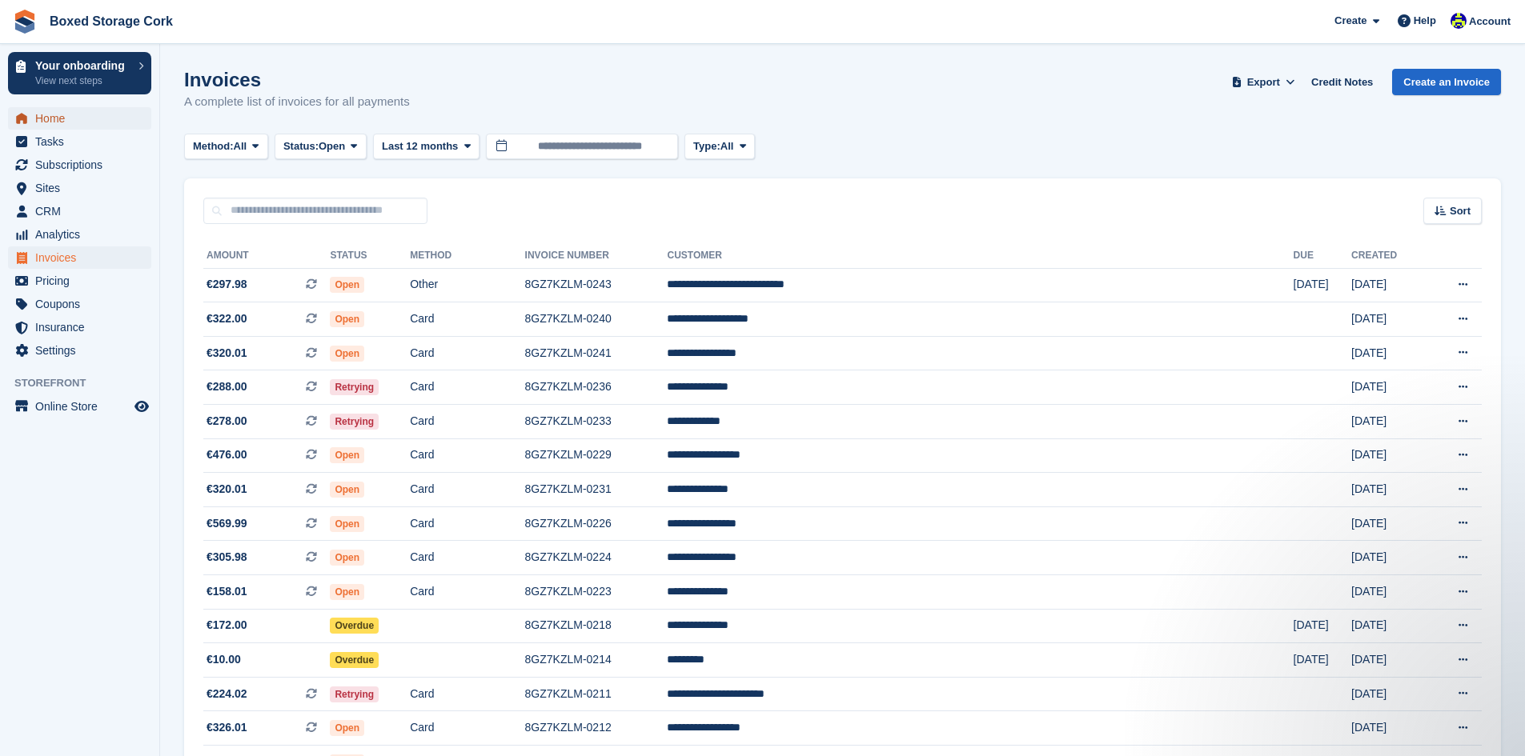
click at [50, 121] on span "Home" at bounding box center [83, 118] width 96 height 22
